Goal: Information Seeking & Learning: Learn about a topic

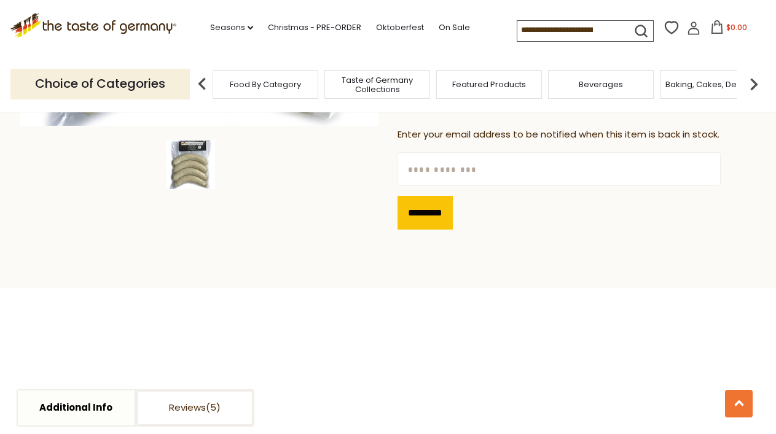
scroll to position [6, 0]
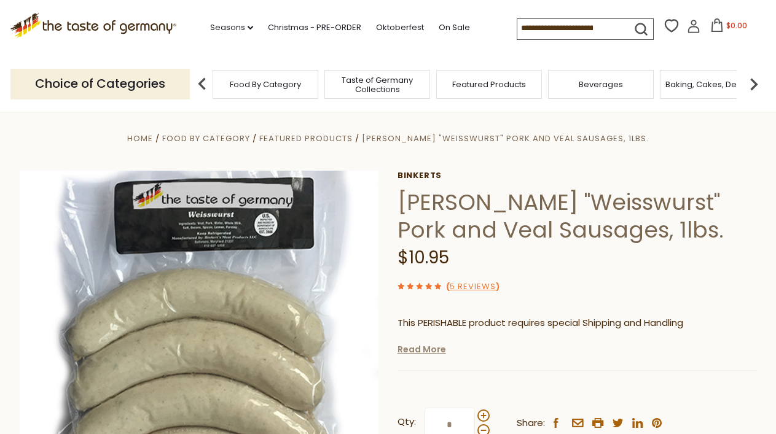
click at [421, 350] on link "Read More" at bounding box center [422, 349] width 49 height 12
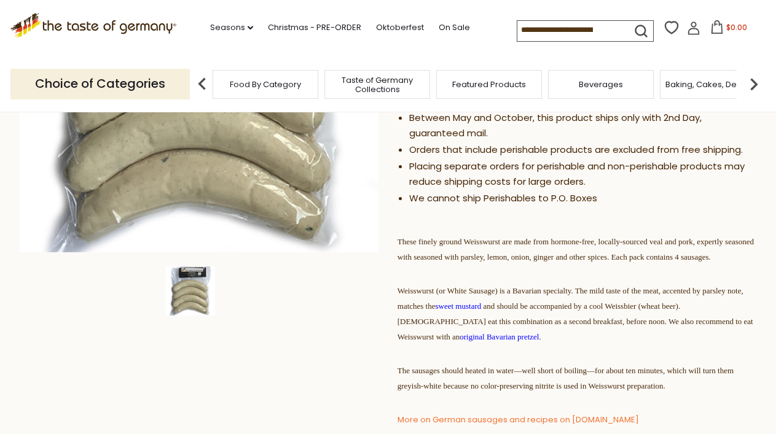
scroll to position [289, 0]
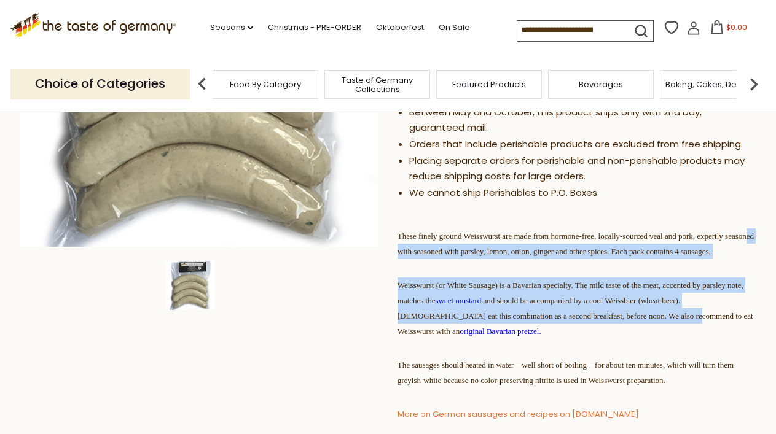
drag, startPoint x: 537, startPoint y: 341, endPoint x: 482, endPoint y: 251, distance: 105.6
click at [483, 252] on div "This PERISHABLE product requires special Shipping and Handling We will ship thi…" at bounding box center [577, 296] width 359 height 547
click at [482, 251] on span "These finely ground Weisswurst are made from hormone-free, locally-sourced veal…" at bounding box center [576, 244] width 356 height 25
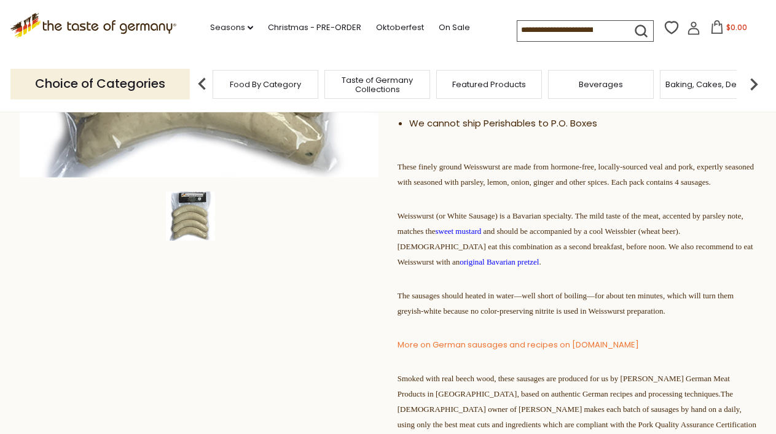
scroll to position [360, 0]
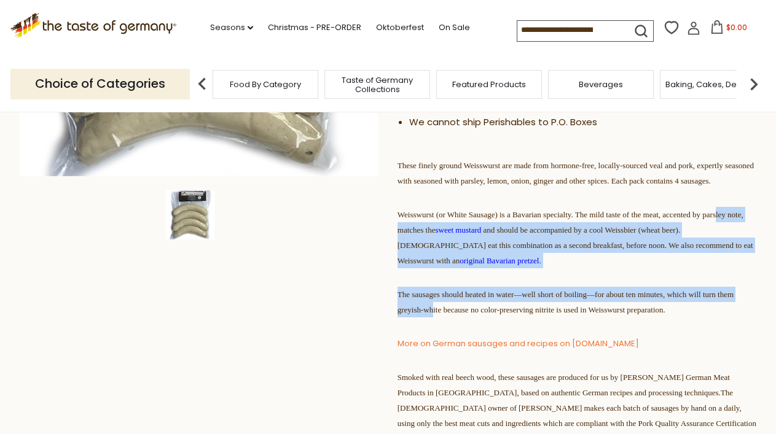
drag, startPoint x: 525, startPoint y: 320, endPoint x: 459, endPoint y: 225, distance: 115.6
click at [459, 226] on div "This PERISHABLE product requires special Shipping and Handling We will ship thi…" at bounding box center [577, 226] width 359 height 547
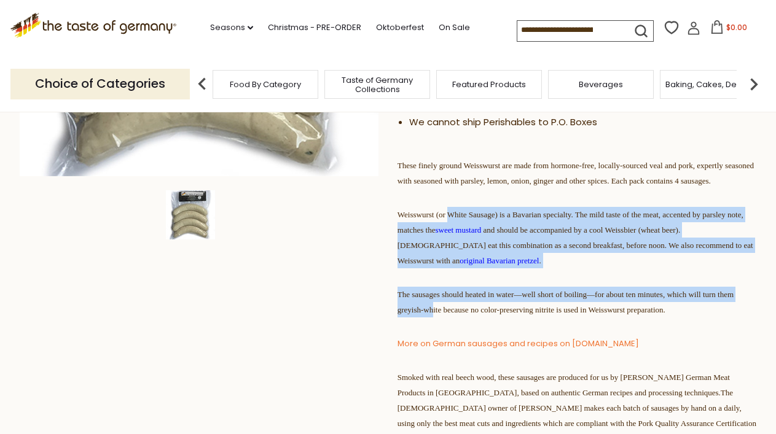
click at [459, 225] on span "Weisswurst (or White Sausage) is a Bavarian specialty. The mild taste of the me…" at bounding box center [576, 237] width 356 height 55
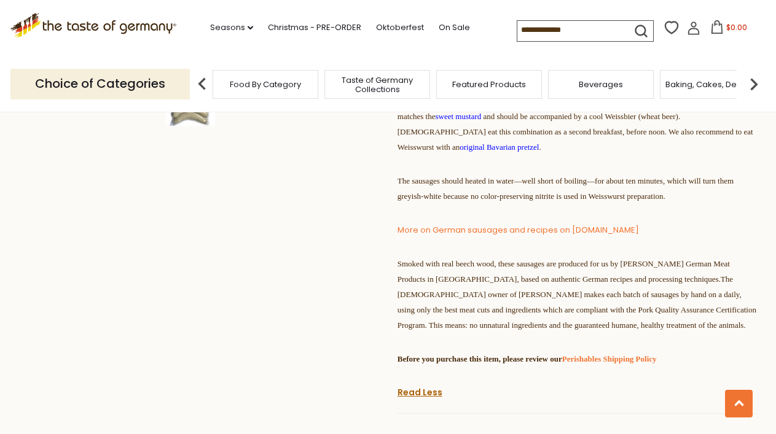
scroll to position [476, 0]
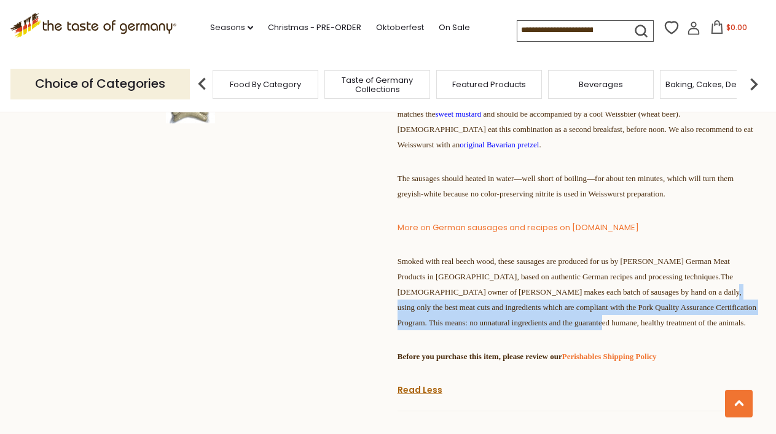
drag, startPoint x: 546, startPoint y: 368, endPoint x: 498, endPoint y: 298, distance: 85.2
click at [501, 301] on p "Smoked with real beech wood, these sausages are produced for us by [PERSON_NAME…" at bounding box center [577, 292] width 359 height 77
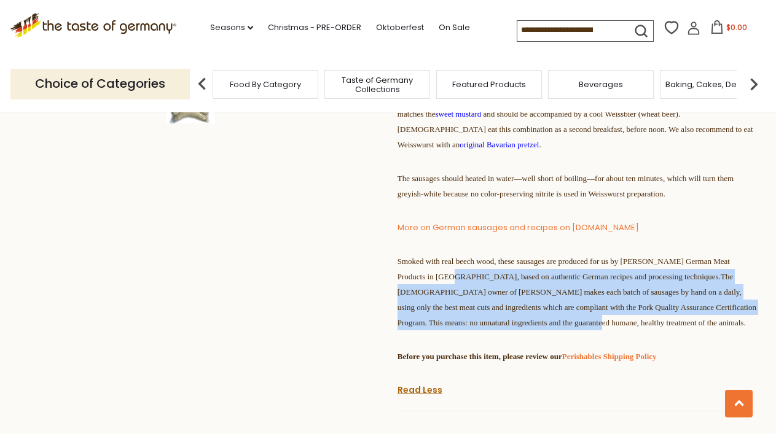
scroll to position [478, 0]
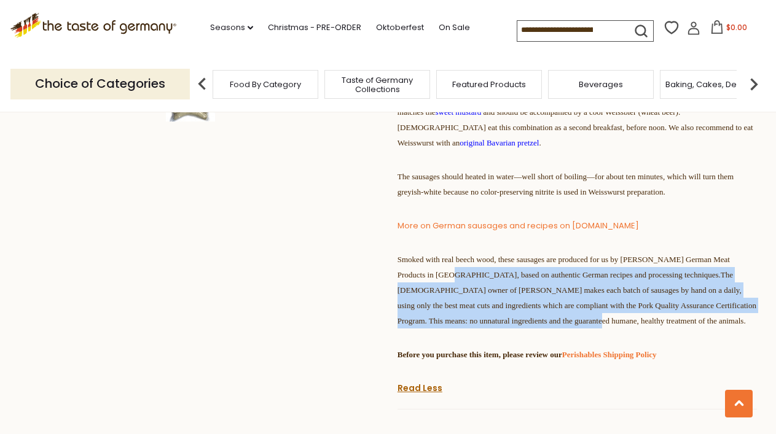
click at [498, 298] on p "Smoked with real beech wood, these sausages are produced for us by [PERSON_NAME…" at bounding box center [577, 290] width 359 height 77
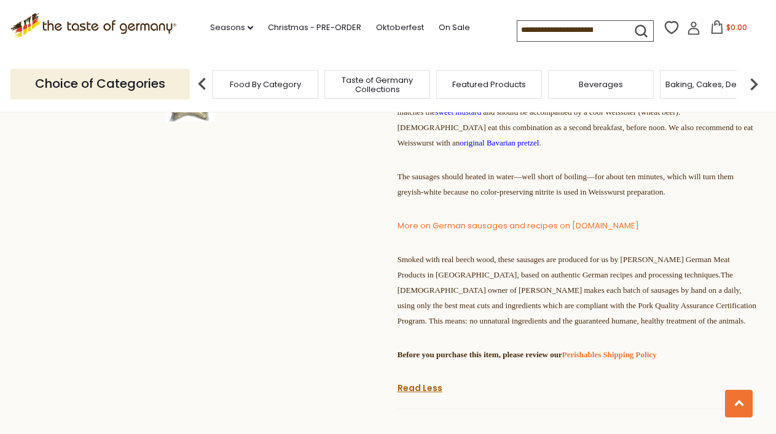
click at [520, 326] on span "Smoked with real beech wood, these sausages are produced for us by [PERSON_NAME…" at bounding box center [577, 290] width 359 height 71
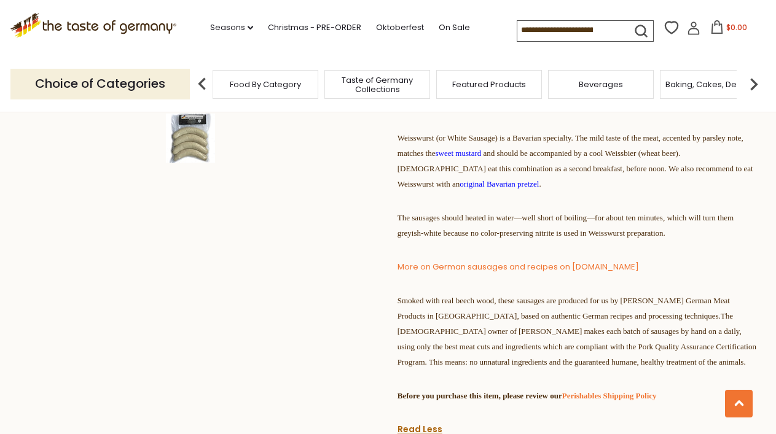
scroll to position [436, 0]
click at [511, 367] on span "Smoked with real beech wood, these sausages are produced for us by [PERSON_NAME…" at bounding box center [577, 332] width 359 height 71
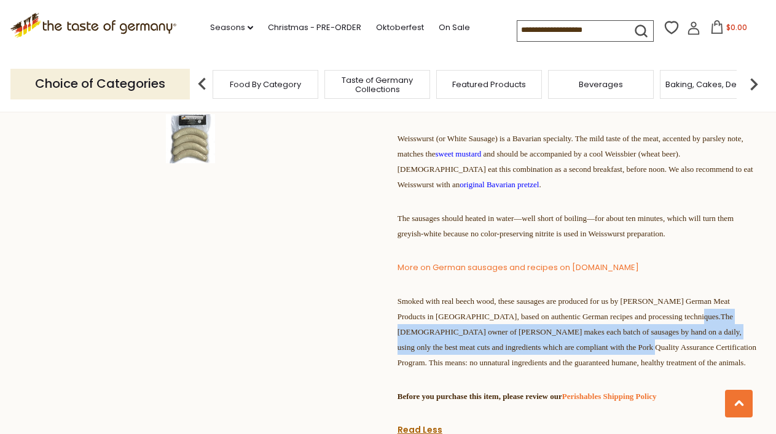
drag, startPoint x: 511, startPoint y: 389, endPoint x: 468, endPoint y: 349, distance: 58.7
click at [469, 351] on span "Smoked with real beech wood, these sausages are produced for us by [PERSON_NAME…" at bounding box center [577, 332] width 359 height 71
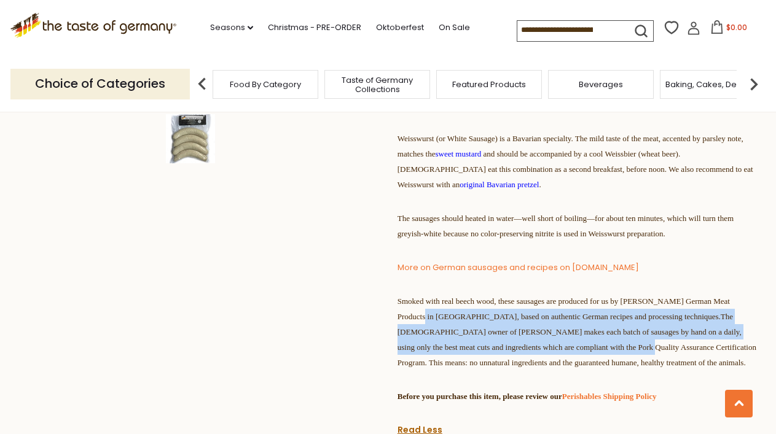
click at [468, 349] on span "Smoked with real beech wood, these sausages are produced for us by [PERSON_NAME…" at bounding box center [577, 332] width 359 height 71
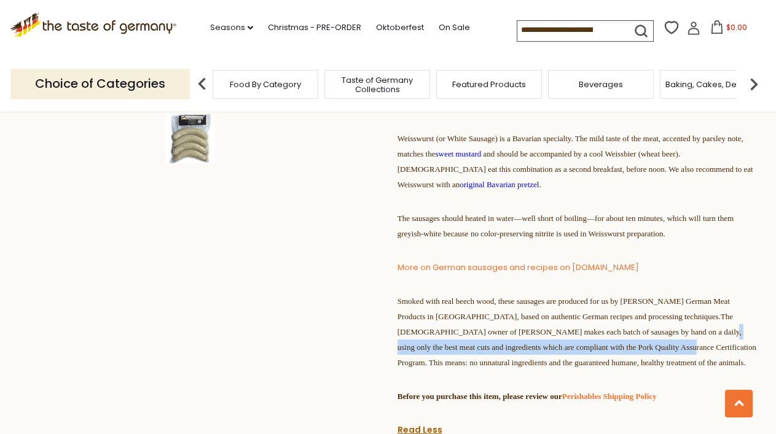
drag, startPoint x: 555, startPoint y: 396, endPoint x: 505, endPoint y: 350, distance: 67.8
click at [508, 353] on p "Smoked with real beech wood, these sausages are produced for us by [PERSON_NAME…" at bounding box center [577, 332] width 359 height 77
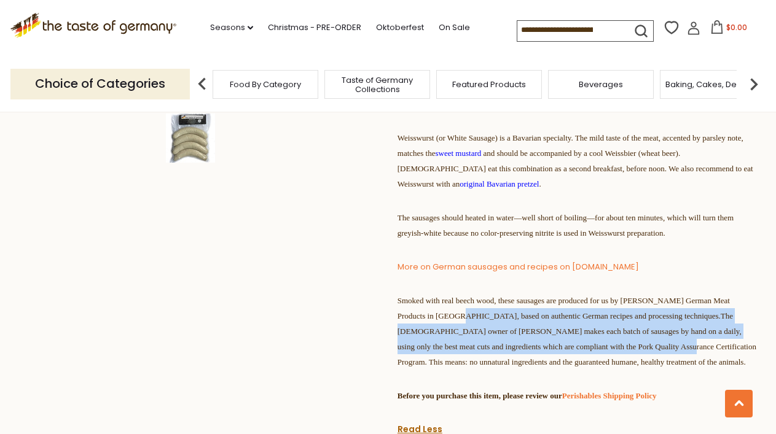
click at [505, 350] on span "Smoked with real beech wood, these sausages are produced for us by [PERSON_NAME…" at bounding box center [577, 331] width 359 height 71
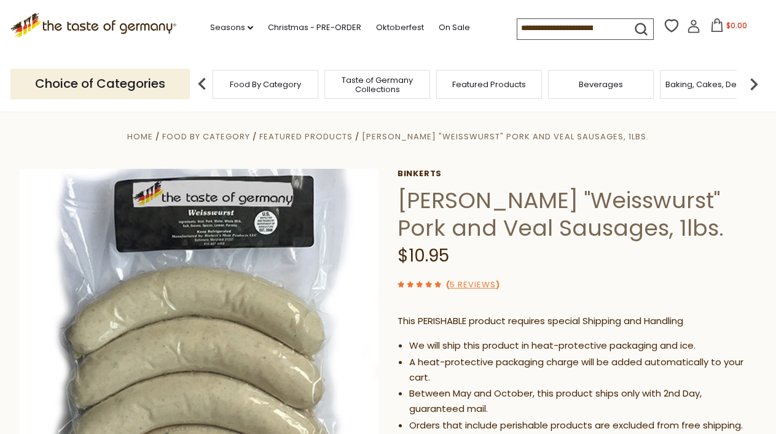
scroll to position [0, 0]
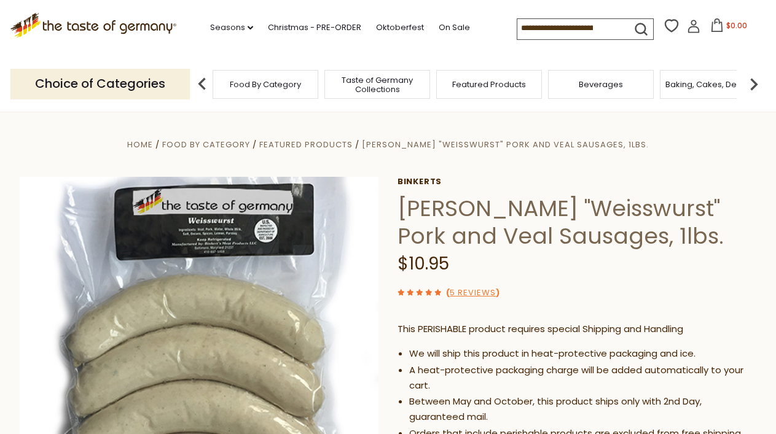
click at [556, 28] on input at bounding box center [569, 27] width 104 height 17
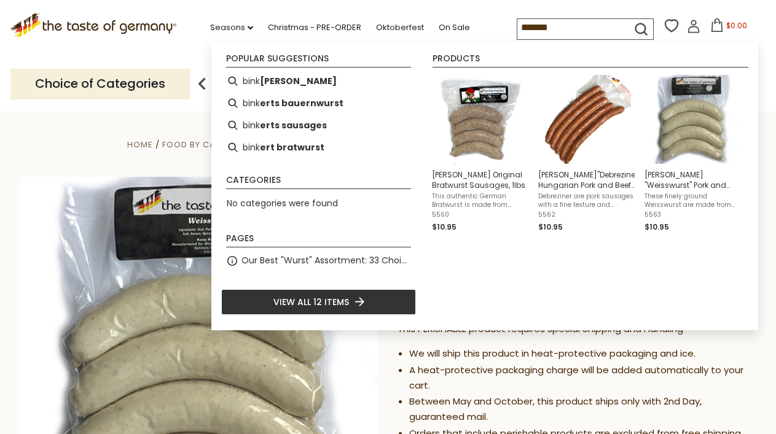
type input "********"
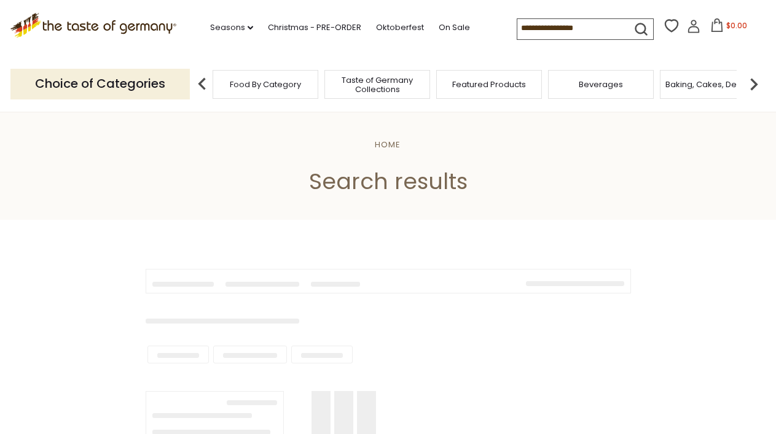
type input "********"
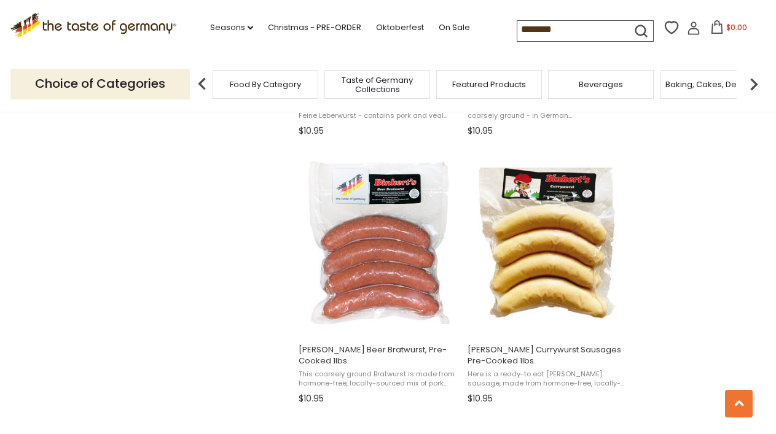
scroll to position [1014, 0]
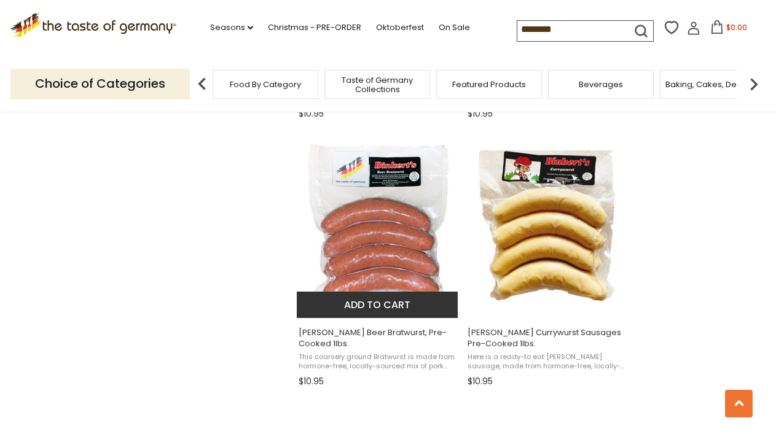
click at [381, 333] on span "[PERSON_NAME] Beer Bratwurst, Pre-Cooked 1lbs." at bounding box center [378, 339] width 159 height 22
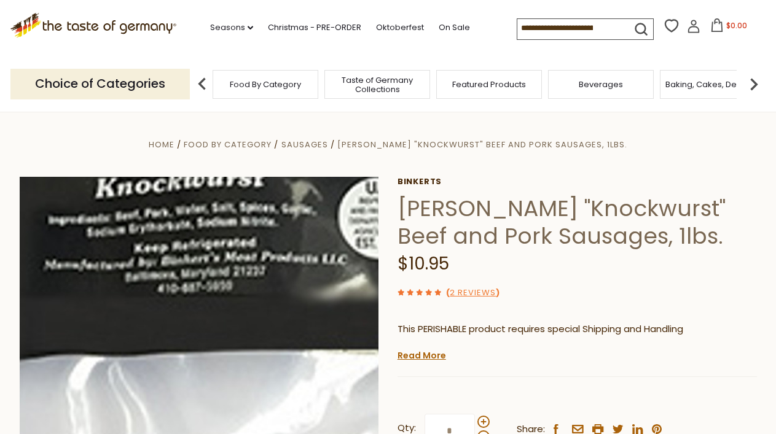
click at [259, 211] on img at bounding box center [199, 356] width 359 height 359
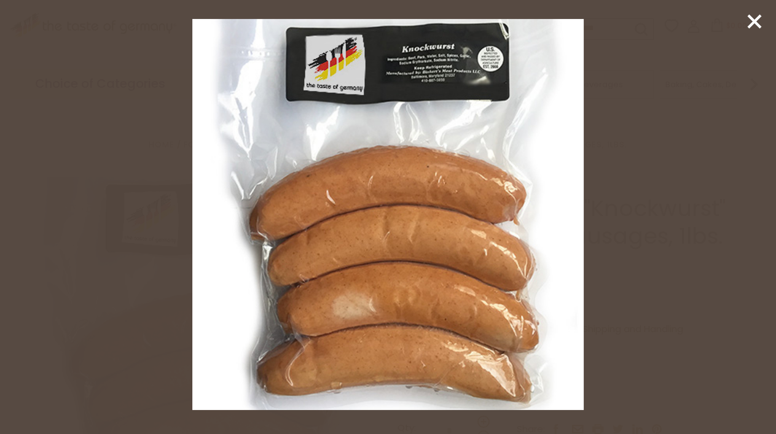
click at [757, 17] on line at bounding box center [754, 21] width 12 height 12
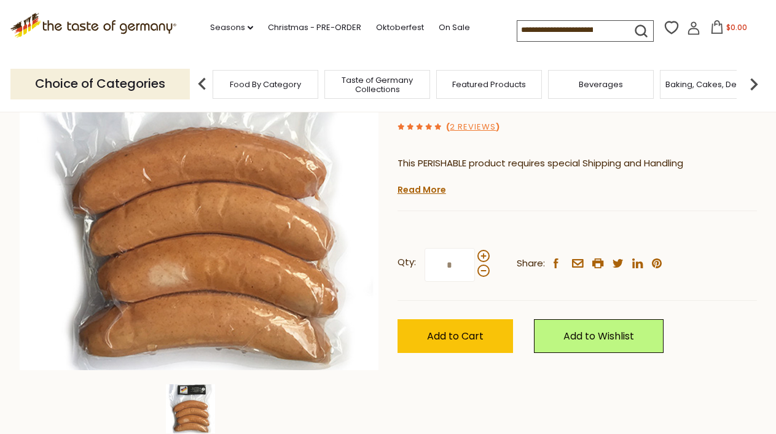
scroll to position [171, 0]
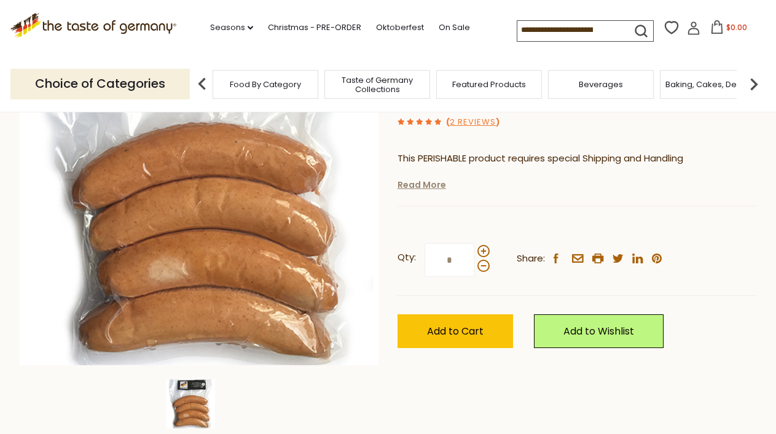
click at [430, 187] on link "Read More" at bounding box center [422, 185] width 49 height 12
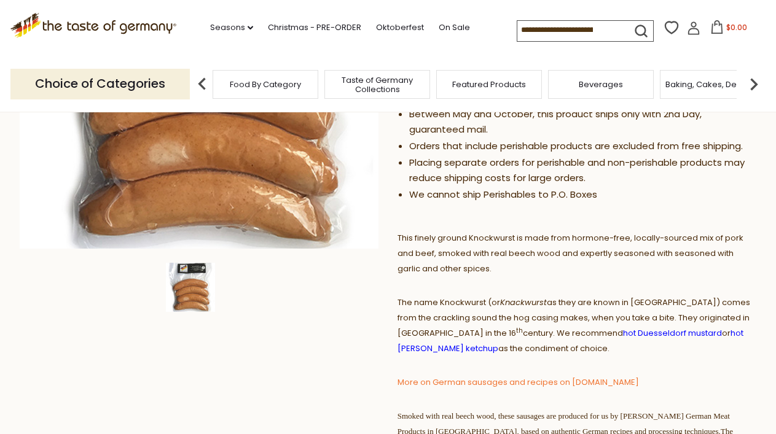
scroll to position [289, 0]
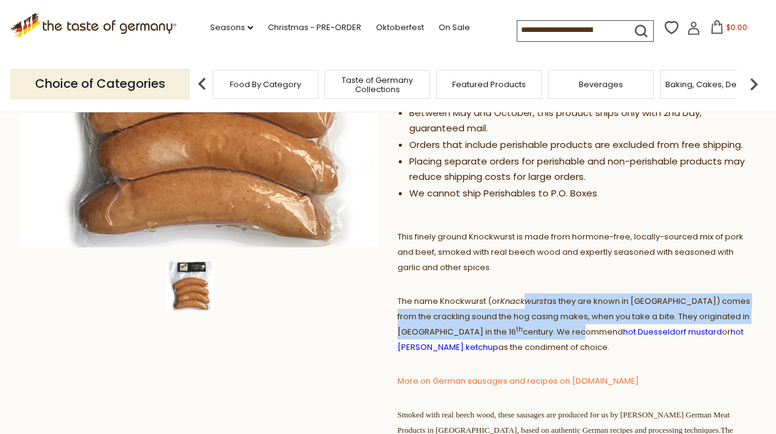
drag, startPoint x: 534, startPoint y: 325, endPoint x: 497, endPoint y: 205, distance: 126.0
click at [500, 217] on div "This PERISHABLE product requires special Shipping and Handling We will ship thi…" at bounding box center [577, 339] width 359 height 630
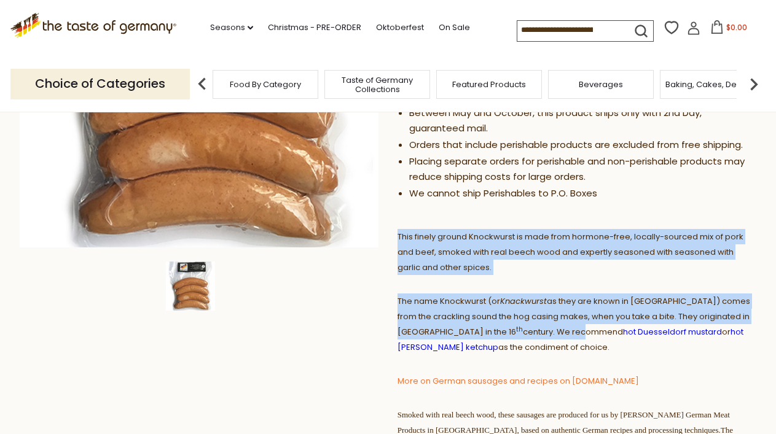
click at [497, 203] on div "This PERISHABLE product requires special Shipping and Handling We will ship thi…" at bounding box center [577, 122] width 359 height 197
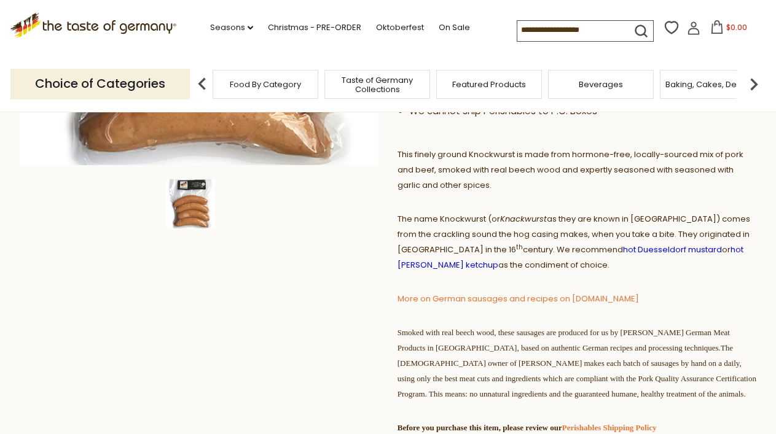
scroll to position [373, 0]
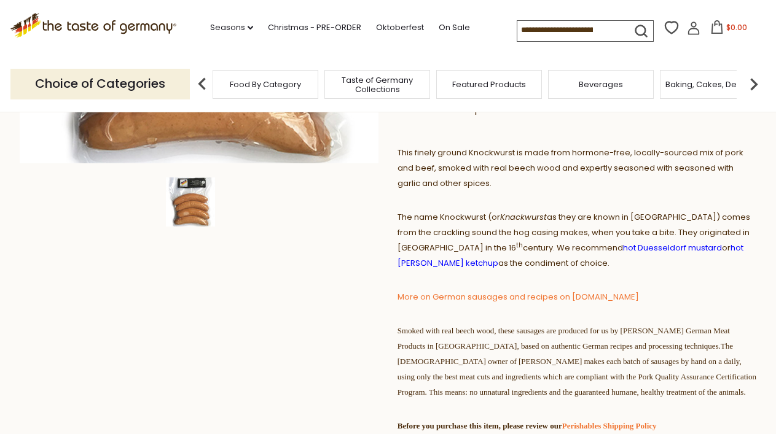
drag, startPoint x: 527, startPoint y: 263, endPoint x: 495, endPoint y: 215, distance: 57.6
click at [497, 220] on span "The name Knockwurst (or Knackwurst as they are known in Germany) comes from the…" at bounding box center [574, 240] width 353 height 58
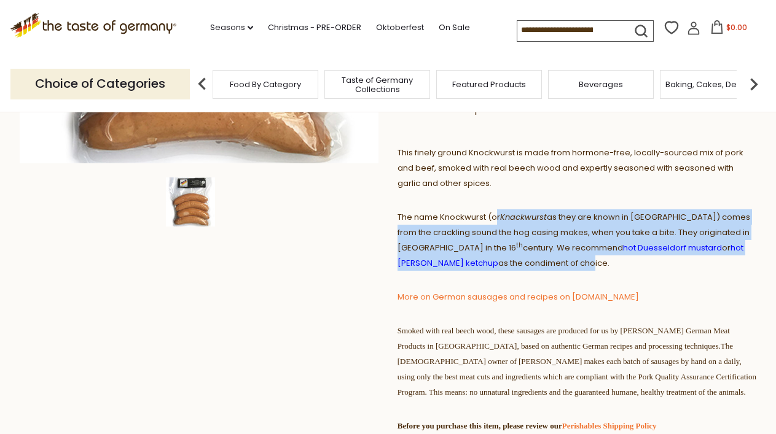
scroll to position [375, 0]
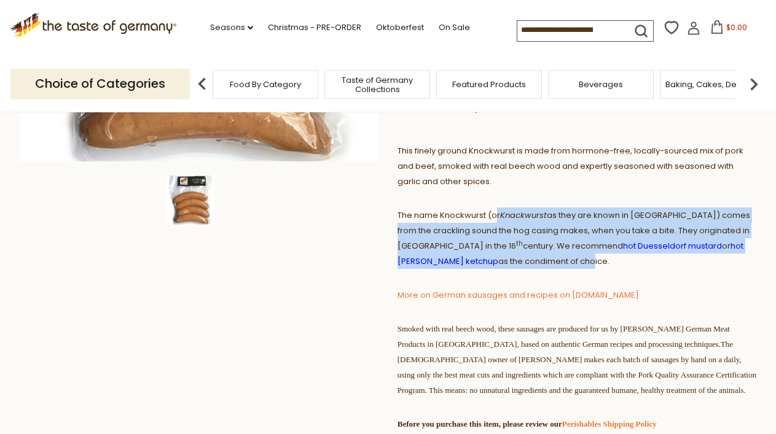
click at [495, 215] on span "The name Knockwurst (or Knackwurst as they are known in Germany) comes from the…" at bounding box center [574, 239] width 353 height 58
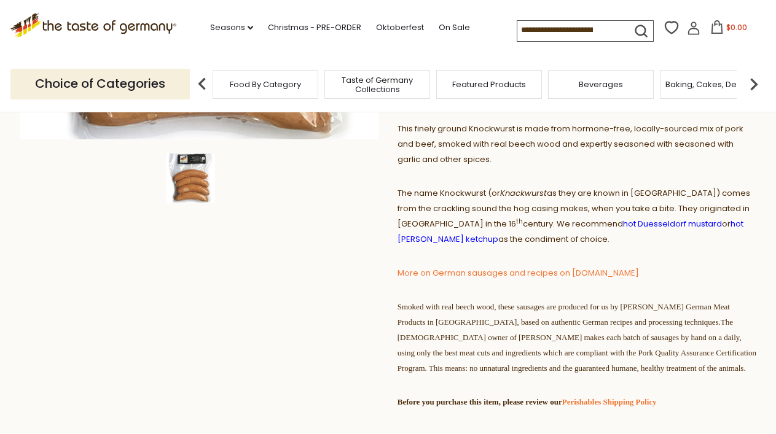
scroll to position [398, 0]
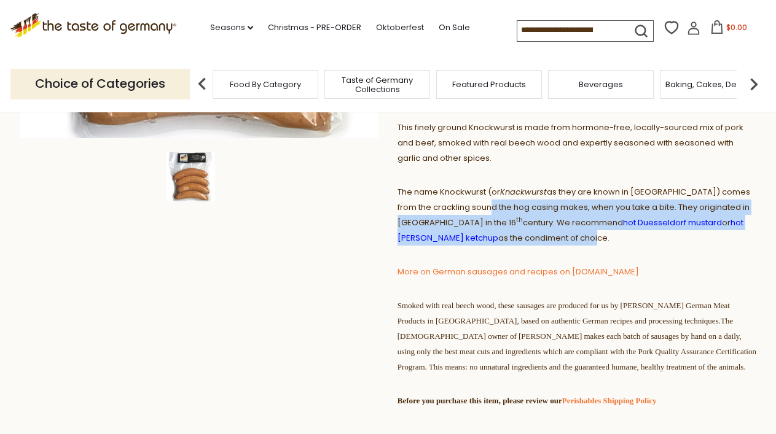
drag, startPoint x: 529, startPoint y: 233, endPoint x: 487, endPoint y: 198, distance: 54.1
click at [489, 199] on p "The name Knockwurst (or Knackwurst as they are known in Germany) comes from the…" at bounding box center [577, 214] width 359 height 61
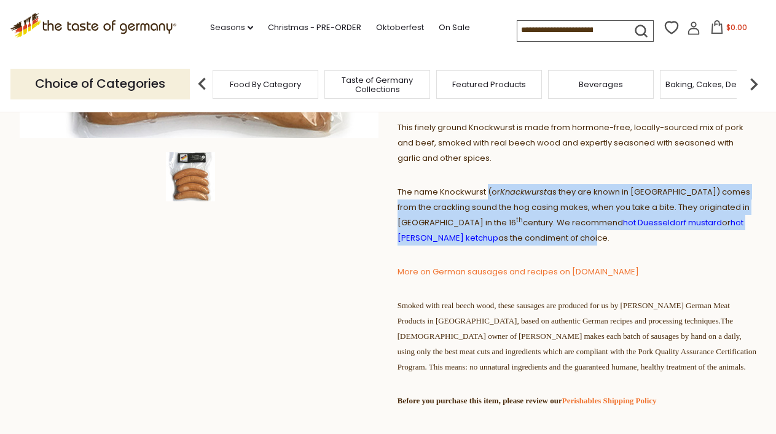
click at [487, 198] on p "The name Knockwurst (or Knackwurst as they are known in Germany) comes from the…" at bounding box center [577, 214] width 359 height 61
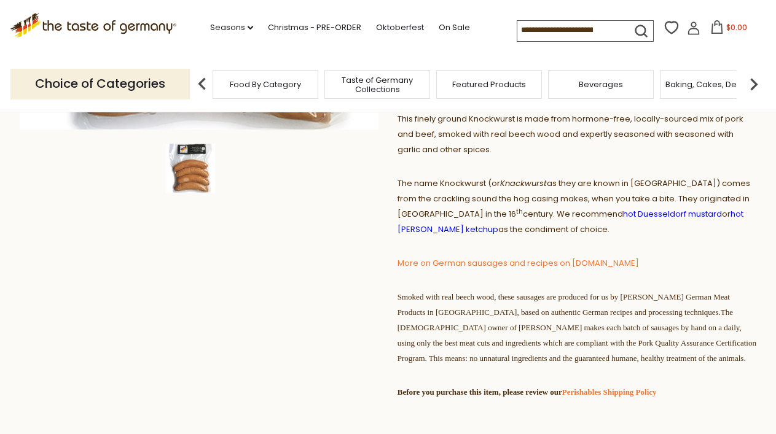
scroll to position [389, 0]
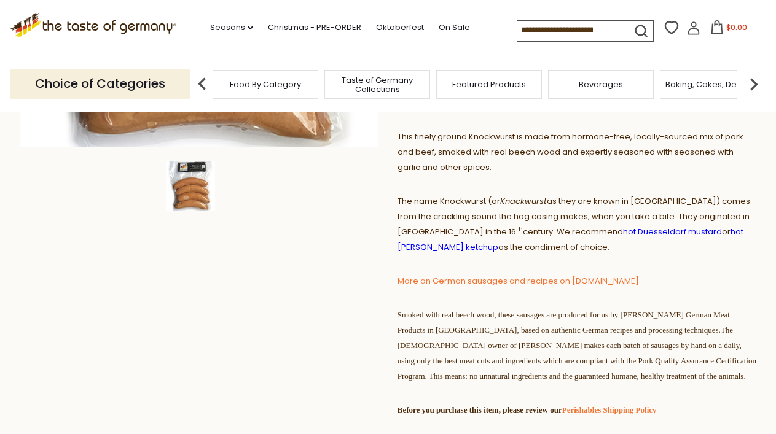
drag, startPoint x: 455, startPoint y: 166, endPoint x: 444, endPoint y: 155, distance: 14.8
click at [445, 156] on span "This finely ground Knockwurst is made from hormone-free, locally-sourced mix of…" at bounding box center [571, 152] width 346 height 42
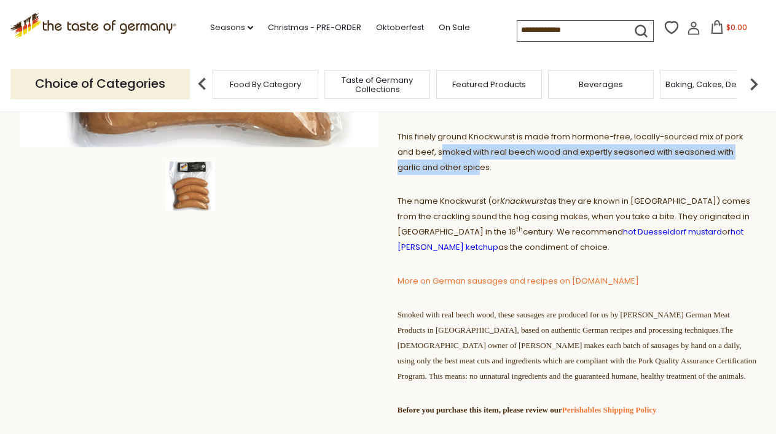
click at [444, 155] on span "This finely ground Knockwurst is made from hormone-free, locally-sourced mix of…" at bounding box center [571, 152] width 346 height 42
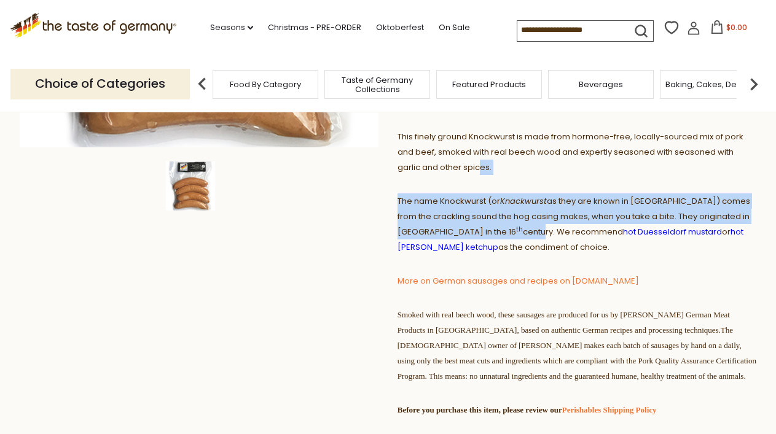
drag, startPoint x: 493, startPoint y: 227, endPoint x: 452, endPoint y: 155, distance: 82.8
click at [453, 157] on div "This PERISHABLE product requires special Shipping and Handling We will ship thi…" at bounding box center [577, 239] width 359 height 630
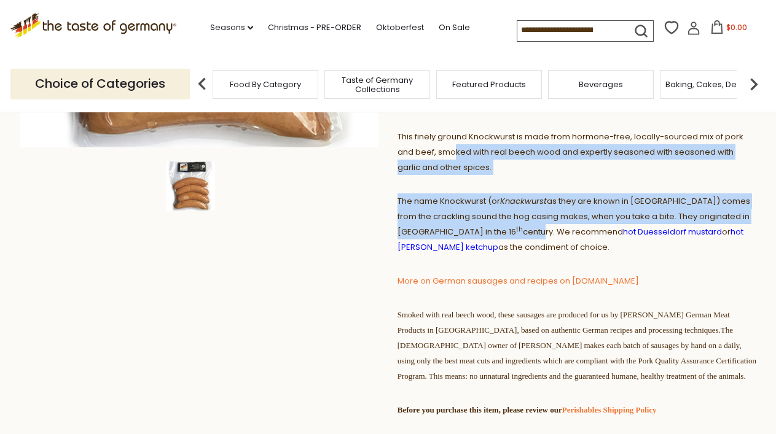
click at [450, 154] on span "This finely ground Knockwurst is made from hormone-free, locally-sourced mix of…" at bounding box center [571, 152] width 346 height 42
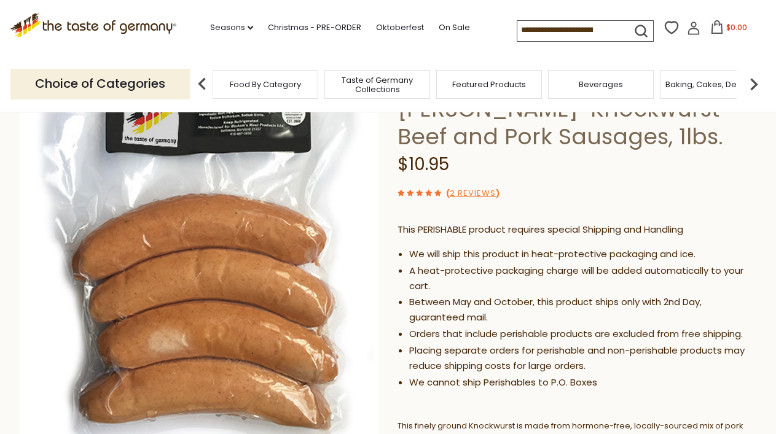
scroll to position [1, 0]
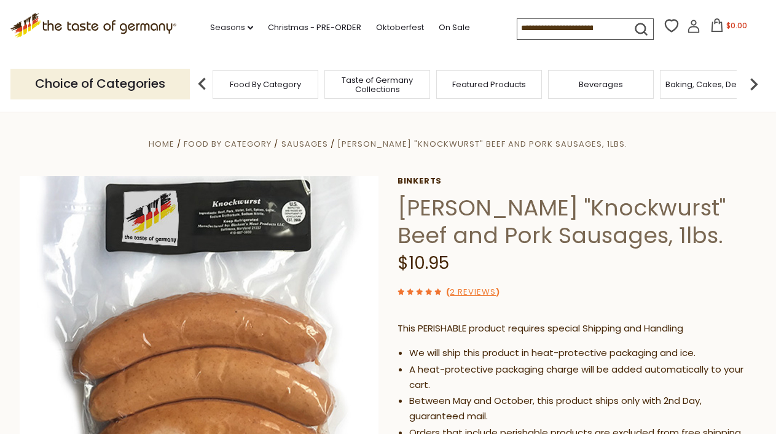
drag, startPoint x: 495, startPoint y: 259, endPoint x: 450, endPoint y: 208, distance: 67.9
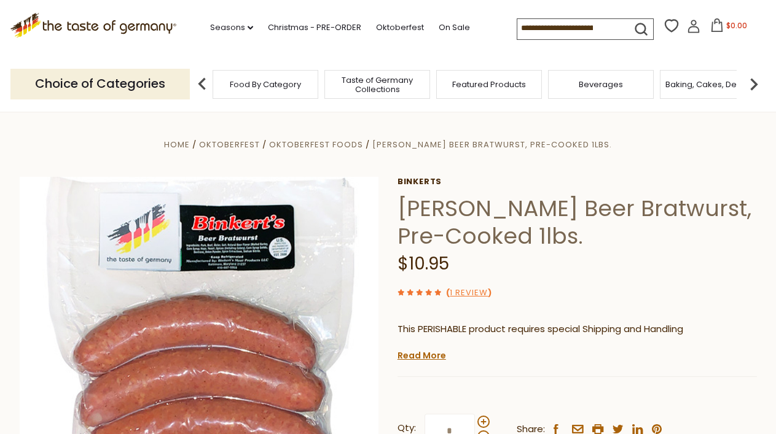
scroll to position [102, 0]
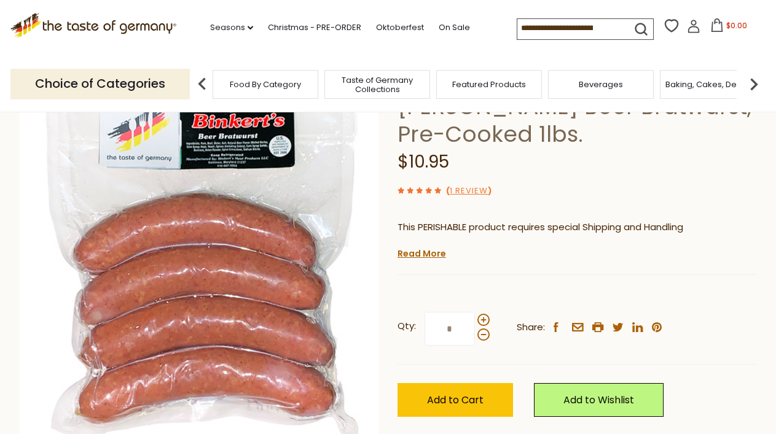
click at [430, 247] on div "Binkerts [PERSON_NAME] Beer Bratwurst, Pre-Cooked 1lbs. $10.95 ( 1 Review ) Thi…" at bounding box center [577, 260] width 359 height 370
click at [423, 257] on link "Read More" at bounding box center [422, 254] width 49 height 12
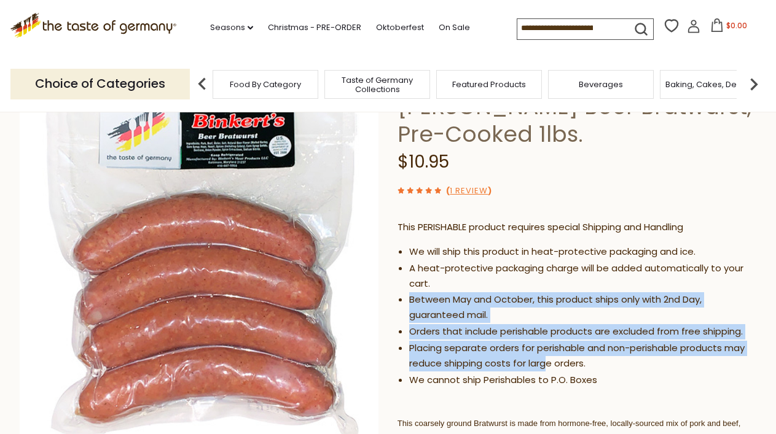
drag, startPoint x: 545, startPoint y: 359, endPoint x: 479, endPoint y: 275, distance: 107.2
click at [479, 276] on ul "We will ship this product in heat-protective packaging and ice. A heat-protecti…" at bounding box center [577, 317] width 359 height 144
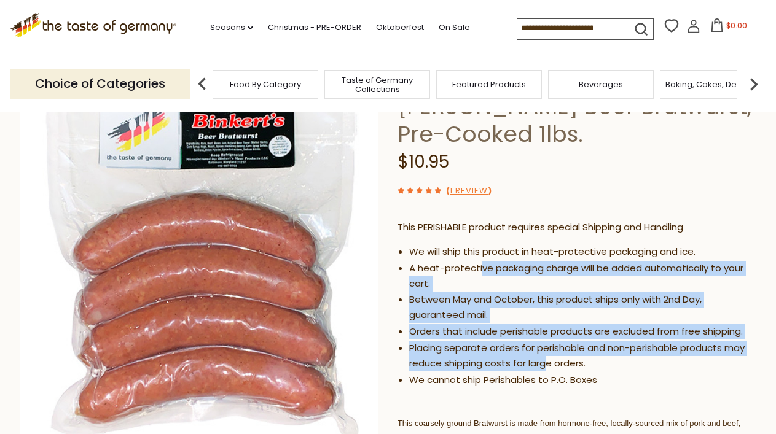
click at [479, 275] on li "A heat-protective packaging charge will be added automatically to your cart." at bounding box center [583, 276] width 348 height 31
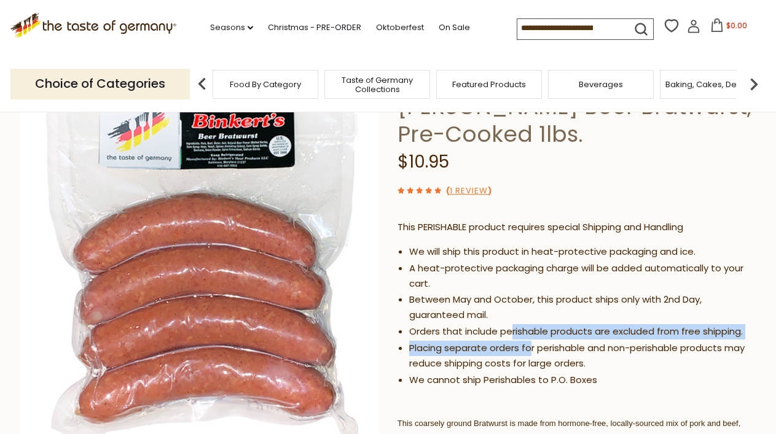
drag, startPoint x: 529, startPoint y: 348, endPoint x: 474, endPoint y: 288, distance: 81.3
click at [474, 288] on ul "We will ship this product in heat-protective packaging and ice. A heat-protecti…" at bounding box center [577, 317] width 359 height 144
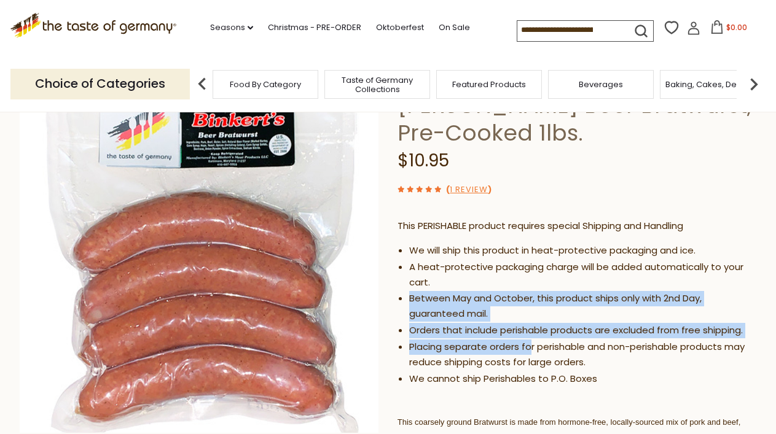
click at [472, 285] on li "A heat-protective packaging charge will be added automatically to your cart." at bounding box center [583, 275] width 348 height 31
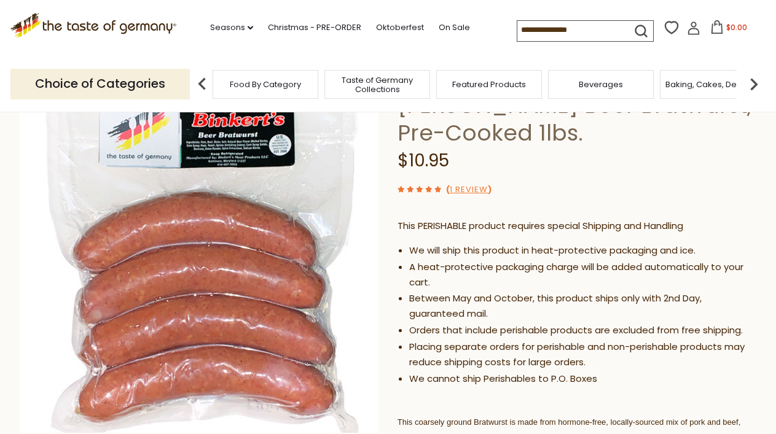
click at [573, 296] on li "Between May and October, this product ships only with 2nd Day, guaranteed mail." at bounding box center [583, 306] width 348 height 31
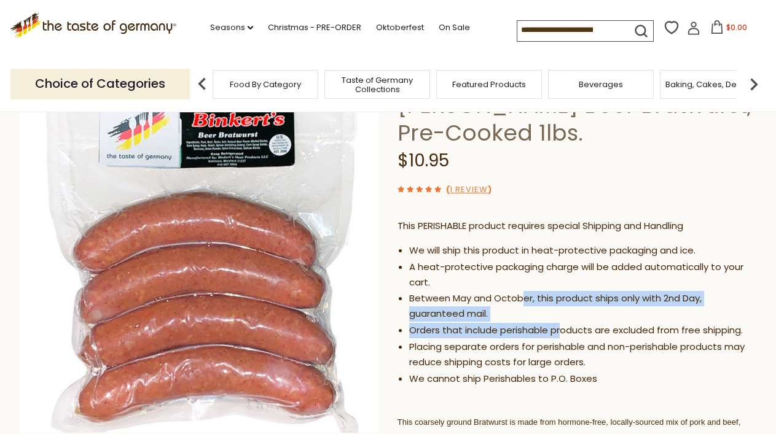
drag, startPoint x: 560, startPoint y: 337, endPoint x: 501, endPoint y: 262, distance: 95.0
click at [504, 265] on ul "We will ship this product in heat-protective packaging and ice. A heat-protecti…" at bounding box center [577, 315] width 359 height 144
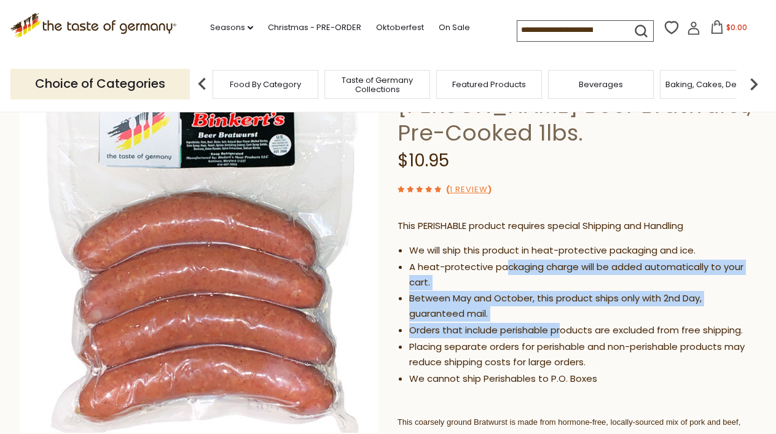
scroll to position [105, 0]
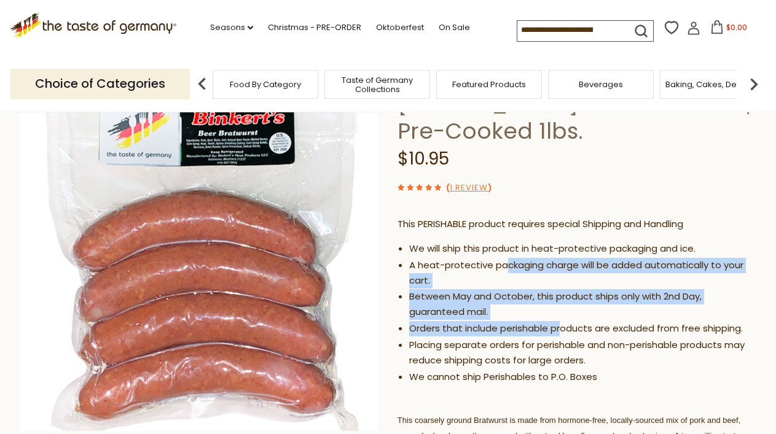
click at [501, 262] on li "A heat-protective packaging charge will be added automatically to your cart." at bounding box center [583, 273] width 348 height 31
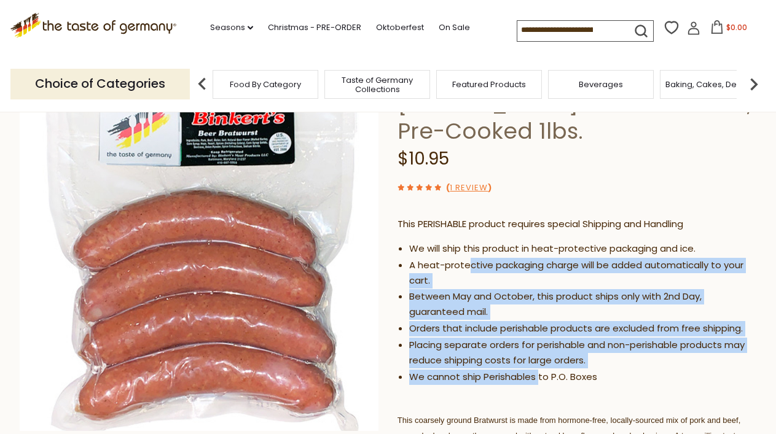
drag, startPoint x: 538, startPoint y: 373, endPoint x: 469, endPoint y: 259, distance: 133.4
click at [469, 259] on ul "We will ship this product in heat-protective packaging and ice. A heat-protecti…" at bounding box center [577, 313] width 359 height 144
click at [469, 259] on li "A heat-protective packaging charge will be added automatically to your cart." at bounding box center [583, 273] width 348 height 31
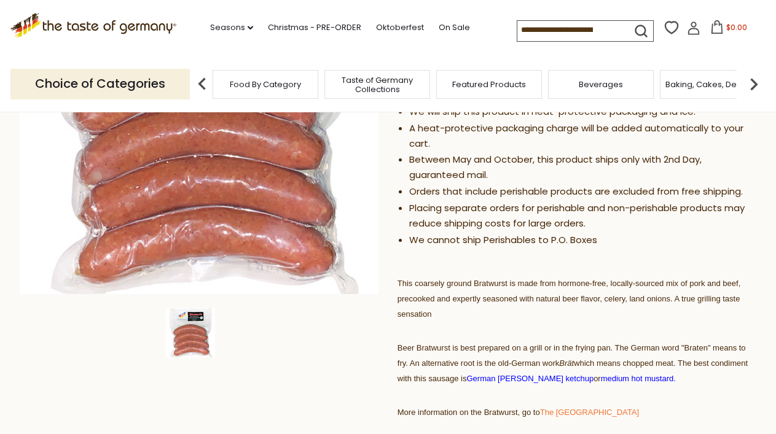
scroll to position [251, 0]
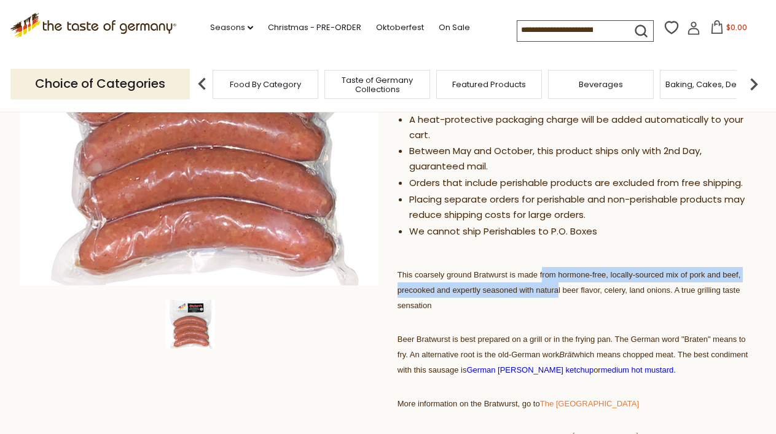
drag, startPoint x: 557, startPoint y: 295, endPoint x: 529, endPoint y: 267, distance: 40.0
click at [530, 268] on p "This coarsely ground Bratwurst is made from hormone-free, locally-sourced mix o…" at bounding box center [577, 290] width 359 height 46
click at [529, 267] on p "This coarsely ground Bratwurst is made from hormone-free, locally-sourced mix o…" at bounding box center [577, 290] width 359 height 46
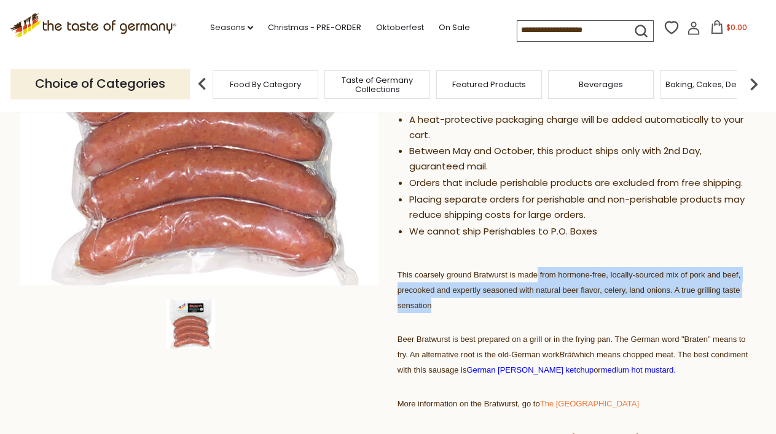
drag, startPoint x: 568, startPoint y: 304, endPoint x: 525, endPoint y: 262, distance: 60.4
click at [527, 265] on div "This PERISHABLE product requires special Shipping and Handling We will ship thi…" at bounding box center [577, 412] width 359 height 701
click at [525, 262] on div "This PERISHABLE product requires special Shipping and Handling We will ship thi…" at bounding box center [577, 411] width 359 height 701
drag, startPoint x: 550, startPoint y: 309, endPoint x: 501, endPoint y: 256, distance: 72.2
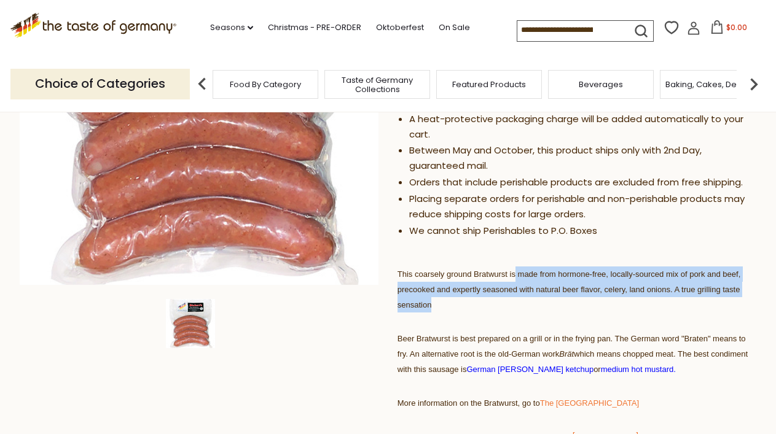
click at [501, 256] on div "This PERISHABLE product requires special Shipping and Handling We will ship thi…" at bounding box center [577, 411] width 359 height 701
click at [501, 256] on div "This PERISHABLE product requires special Shipping and Handling We will ship thi…" at bounding box center [577, 159] width 359 height 197
drag, startPoint x: 519, startPoint y: 313, endPoint x: 471, endPoint y: 262, distance: 69.5
click at [473, 264] on div "This PERISHABLE product requires special Shipping and Handling We will ship thi…" at bounding box center [577, 411] width 359 height 701
click at [470, 261] on div "This PERISHABLE product requires special Shipping and Handling We will ship thi…" at bounding box center [577, 411] width 359 height 701
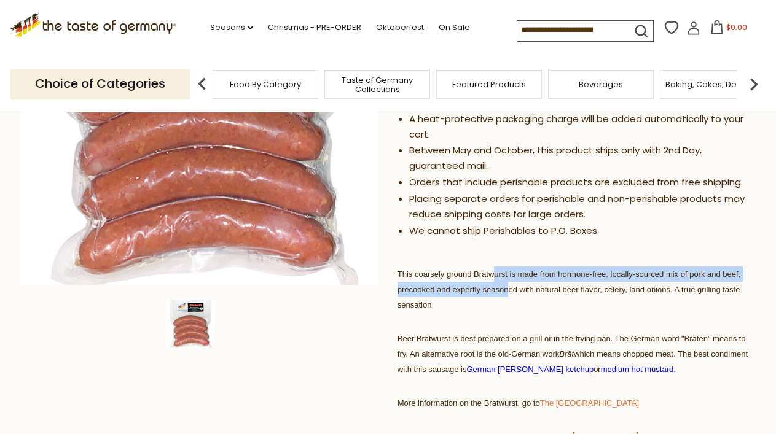
drag, startPoint x: 508, startPoint y: 296, endPoint x: 490, endPoint y: 275, distance: 28.3
click at [490, 275] on p "This coarsely ground Bratwurst is made from hormone-free, locally-sourced mix o…" at bounding box center [577, 290] width 359 height 46
click at [489, 273] on span "This coarsely ground Bratwurst is made from hormone-free, locally-sourced mix o…" at bounding box center [569, 290] width 343 height 40
drag, startPoint x: 536, startPoint y: 296, endPoint x: 514, endPoint y: 272, distance: 32.7
click at [514, 272] on p "This coarsely ground Bratwurst is made from hormone-free, locally-sourced mix o…" at bounding box center [577, 290] width 359 height 46
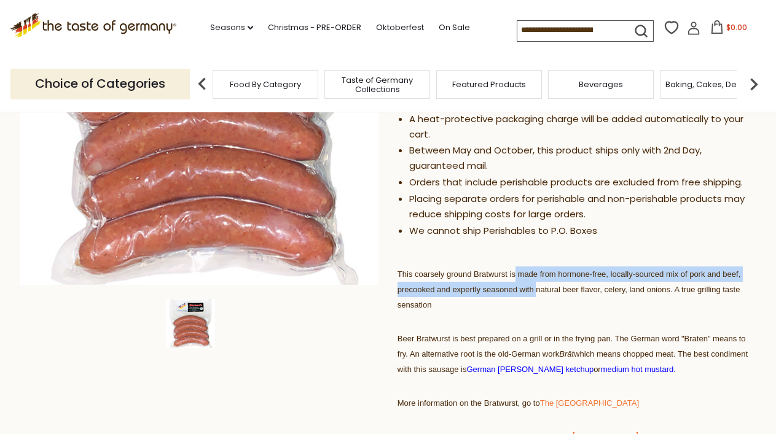
click at [514, 270] on span "This coarsely ground Bratwurst is made from hormone-free, locally-sourced mix o…" at bounding box center [569, 290] width 343 height 40
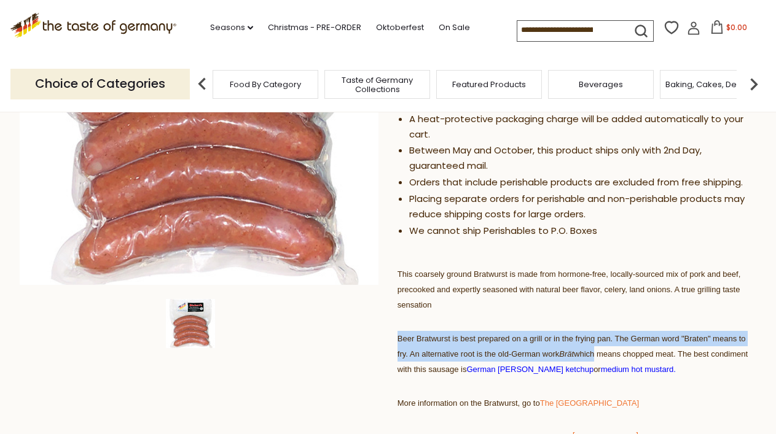
drag, startPoint x: 600, startPoint y: 354, endPoint x: 543, endPoint y: 267, distance: 103.8
click at [548, 277] on div "This PERISHABLE product requires special Shipping and Handling We will ship thi…" at bounding box center [577, 411] width 359 height 701
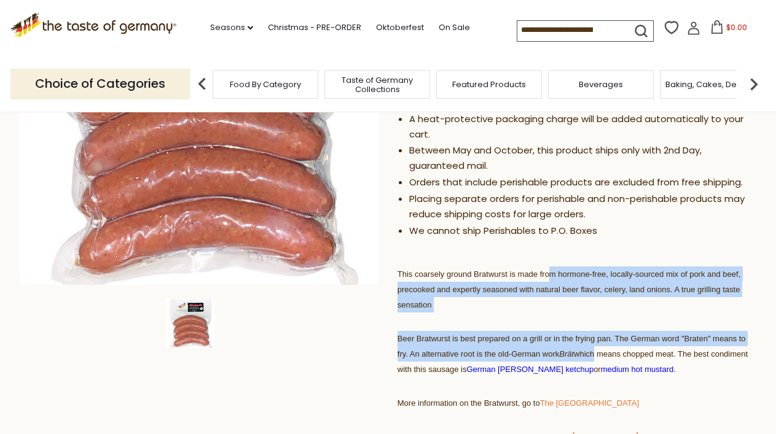
click at [543, 267] on p "This coarsely ground Bratwurst is made from hormone-free, locally-sourced mix o…" at bounding box center [577, 290] width 359 height 46
drag, startPoint x: 593, startPoint y: 360, endPoint x: 528, endPoint y: 261, distance: 118.4
click at [530, 265] on div "This PERISHABLE product requires special Shipping and Handling We will ship thi…" at bounding box center [577, 411] width 359 height 701
click at [528, 261] on div "This PERISHABLE product requires special Shipping and Handling We will ship thi…" at bounding box center [577, 411] width 359 height 701
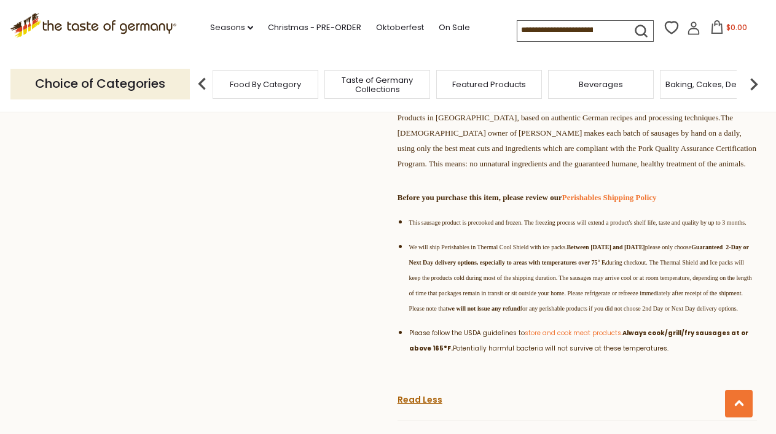
scroll to position [680, 0]
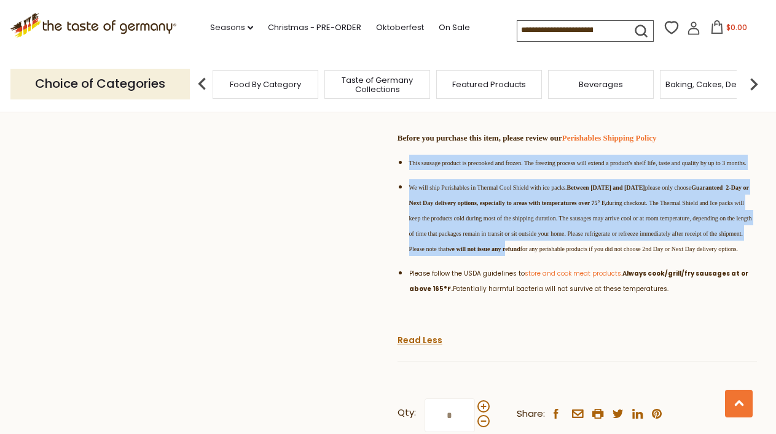
drag, startPoint x: 583, startPoint y: 295, endPoint x: 491, endPoint y: 187, distance: 142.1
click at [492, 189] on ul "This sausage product is precooked and frozen. The freezing process will extend …" at bounding box center [577, 230] width 359 height 151
click at [491, 170] on li "This sausage product is precooked and frozen. The freezing process will extend …" at bounding box center [583, 162] width 348 height 15
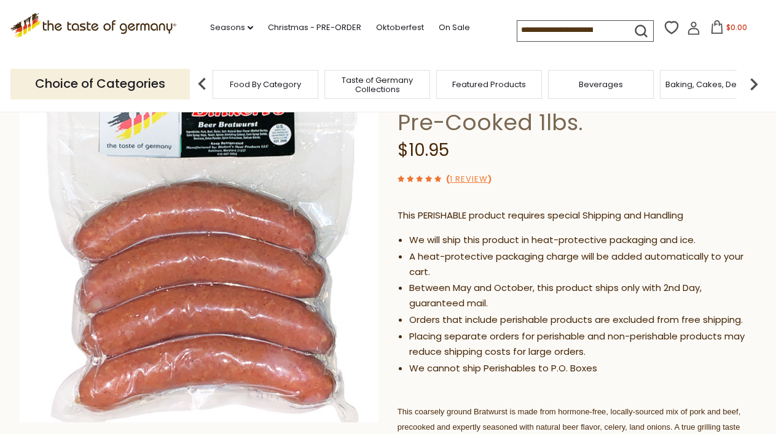
scroll to position [115, 0]
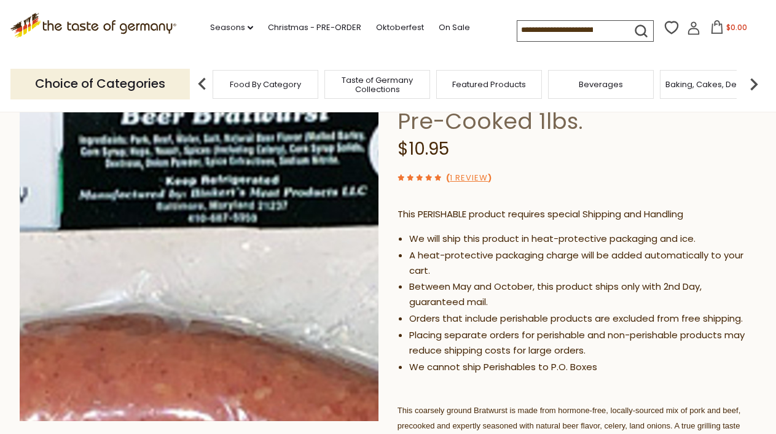
click at [229, 127] on img at bounding box center [199, 241] width 359 height 359
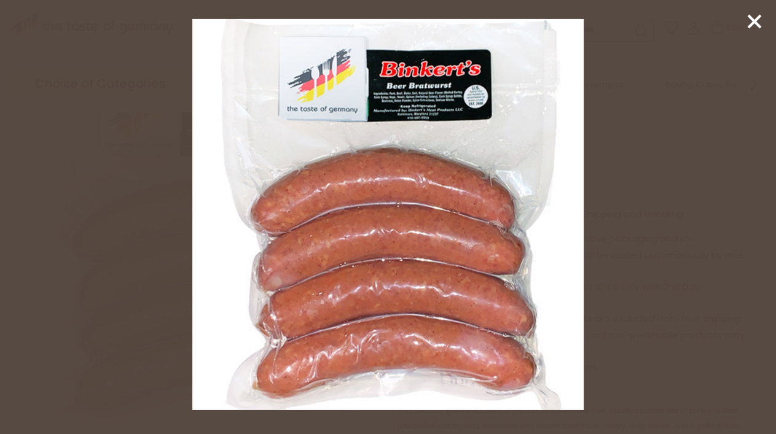
click at [430, 95] on img at bounding box center [387, 214] width 391 height 391
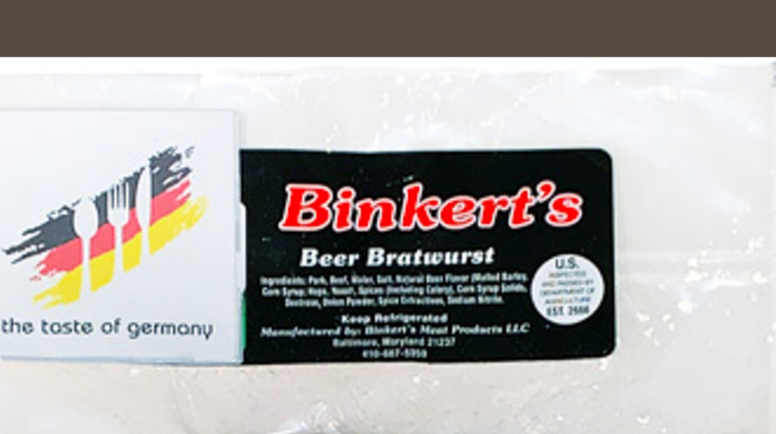
scroll to position [0, 0]
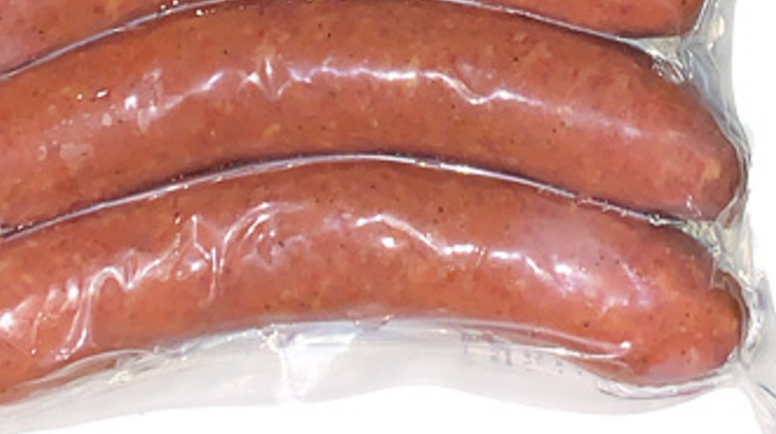
click at [414, 337] on img at bounding box center [387, 214] width 391 height 391
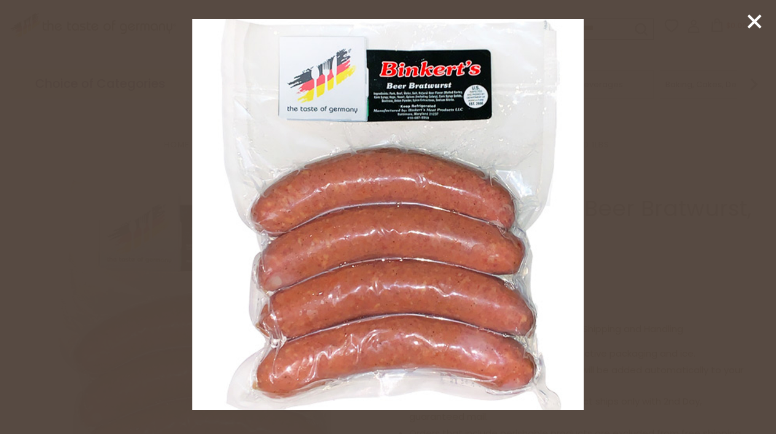
click at [761, 22] on icon at bounding box center [754, 21] width 18 height 18
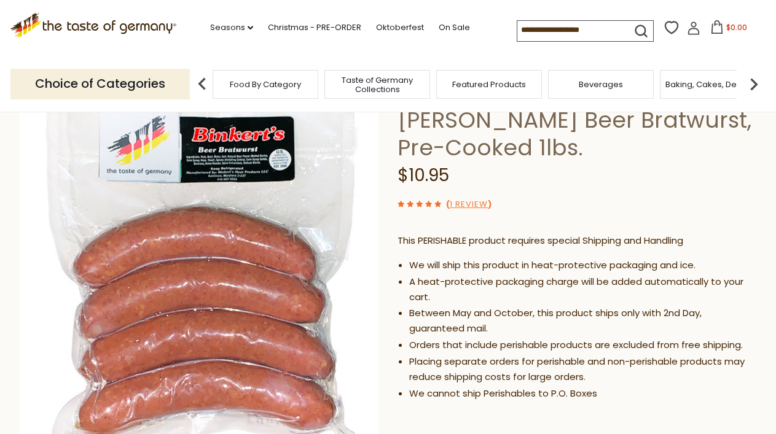
scroll to position [90, 0]
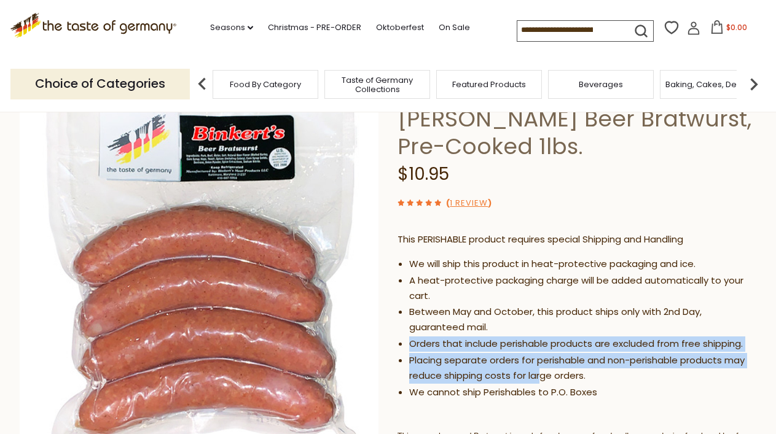
drag, startPoint x: 540, startPoint y: 374, endPoint x: 500, endPoint y: 310, distance: 75.7
click at [501, 312] on ul "We will ship this product in heat-protective packaging and ice. A heat-protecti…" at bounding box center [577, 329] width 359 height 144
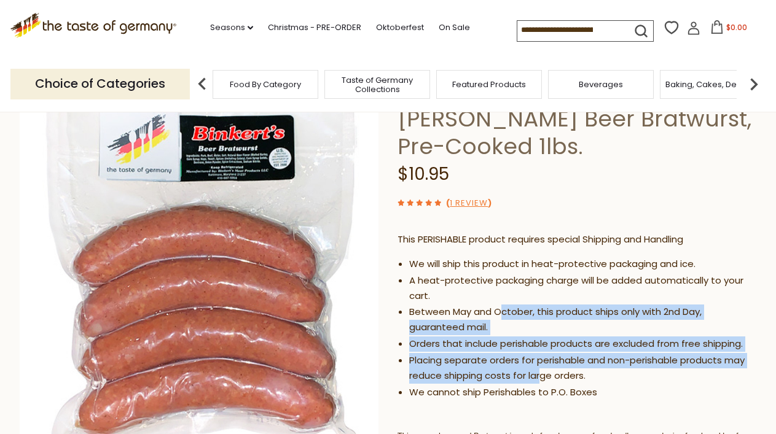
scroll to position [95, 0]
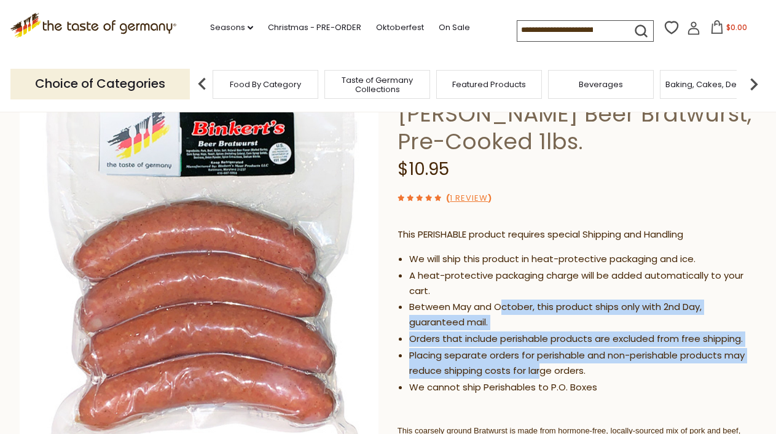
click at [500, 310] on li "Between May and October, this product ships only with 2nd Day, guaranteed mail." at bounding box center [583, 315] width 348 height 31
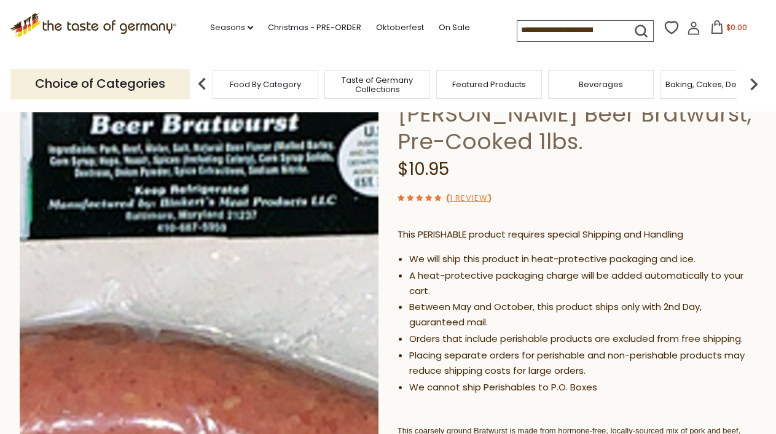
click at [240, 153] on img at bounding box center [199, 261] width 359 height 359
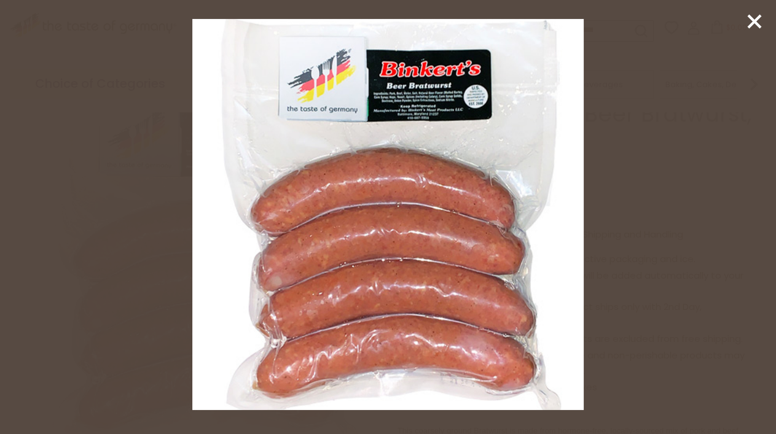
click at [438, 76] on img at bounding box center [387, 214] width 391 height 391
